Goal: Information Seeking & Learning: Learn about a topic

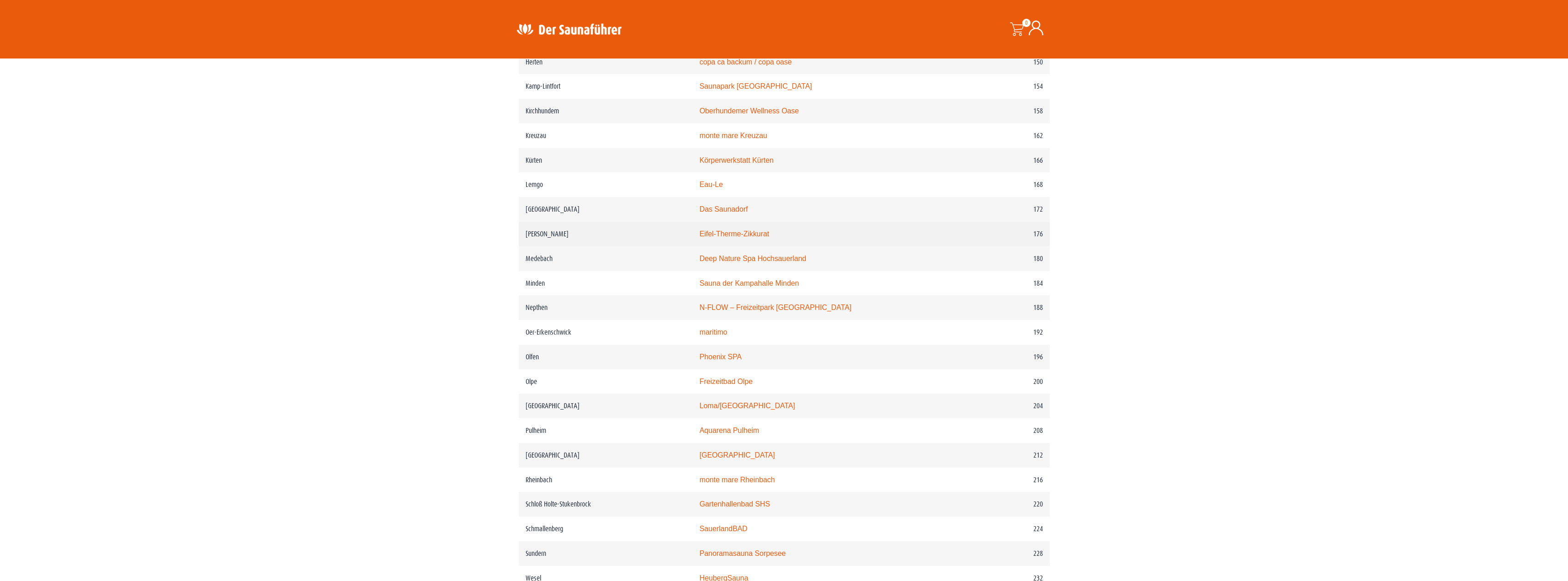
scroll to position [1240, 0]
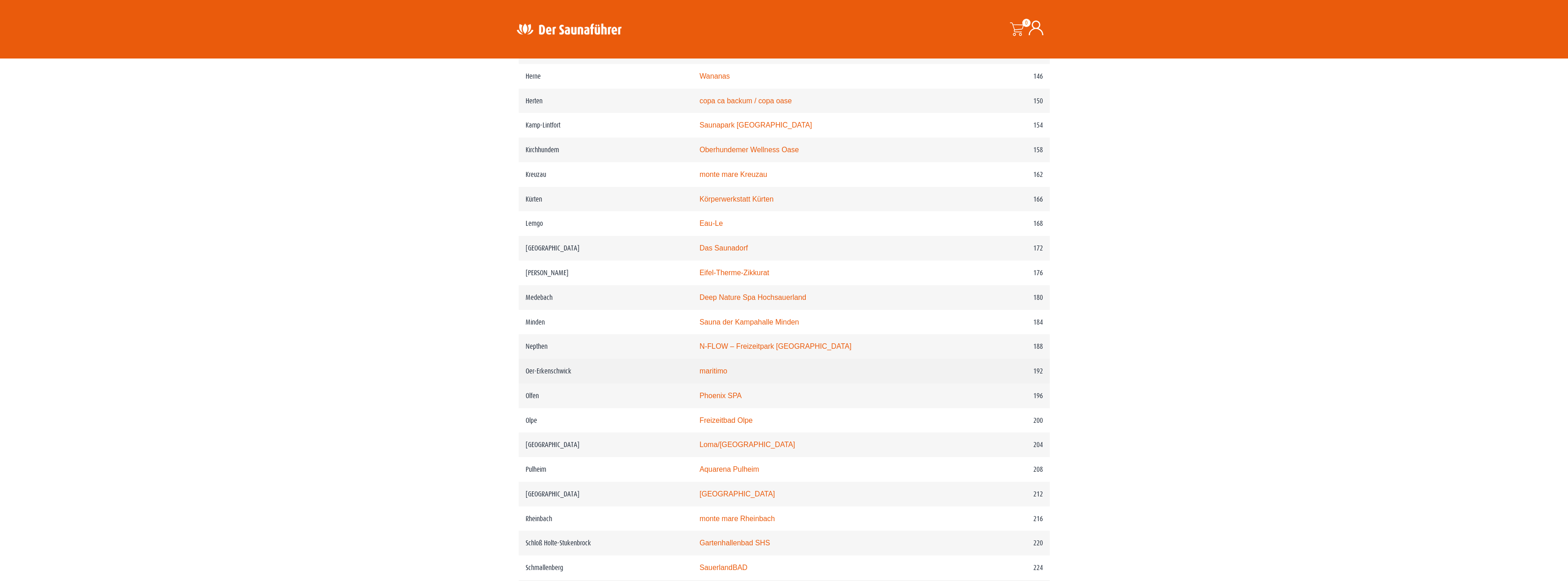
click at [727, 375] on link "maritimo" at bounding box center [714, 371] width 28 height 8
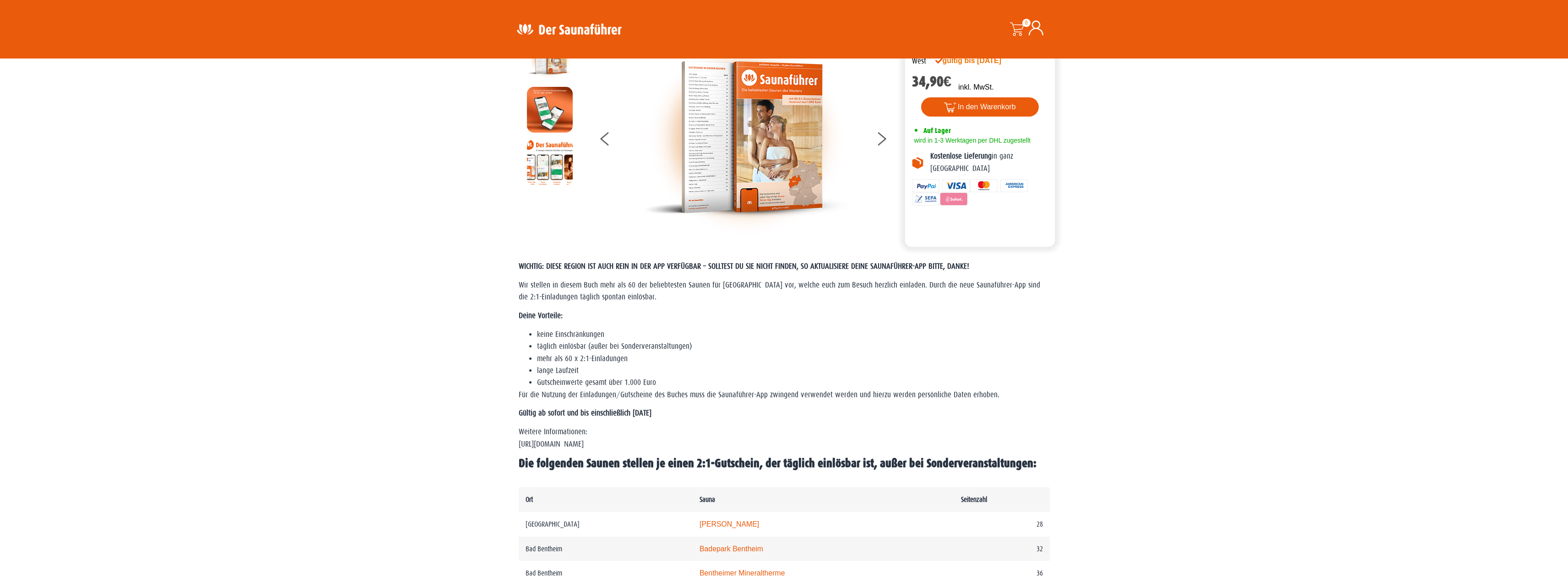
scroll to position [96, 0]
